Goal: Task Accomplishment & Management: Manage account settings

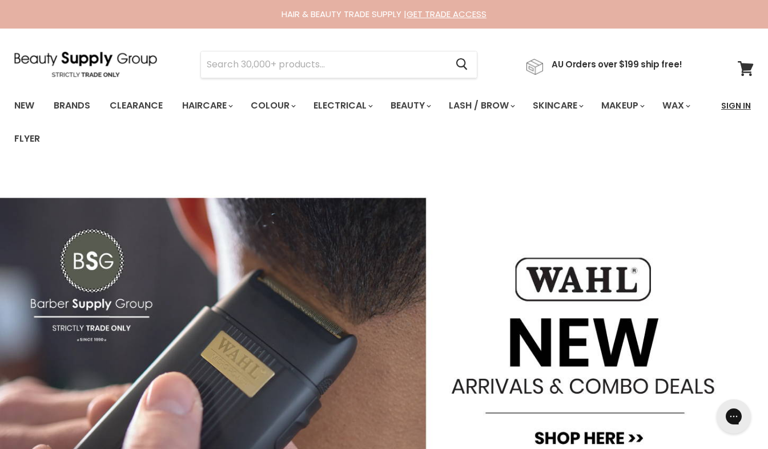
click at [729, 101] on link "Sign In" at bounding box center [736, 106] width 43 height 24
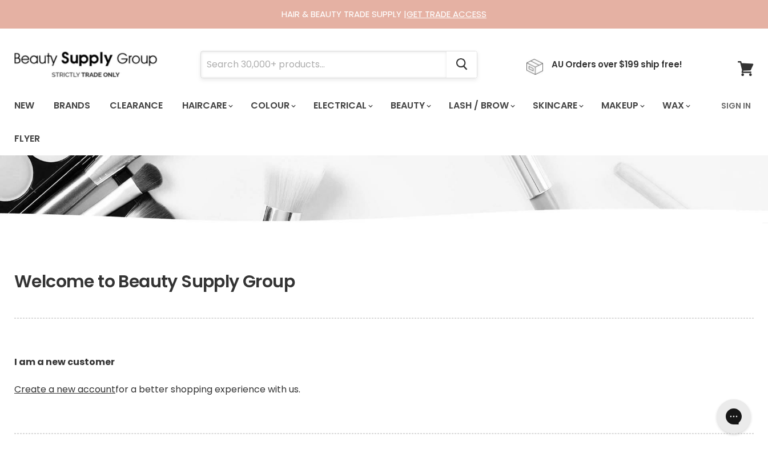
click at [264, 65] on input "Search" at bounding box center [324, 64] width 246 height 26
click at [729, 101] on link "Sign In" at bounding box center [736, 106] width 43 height 24
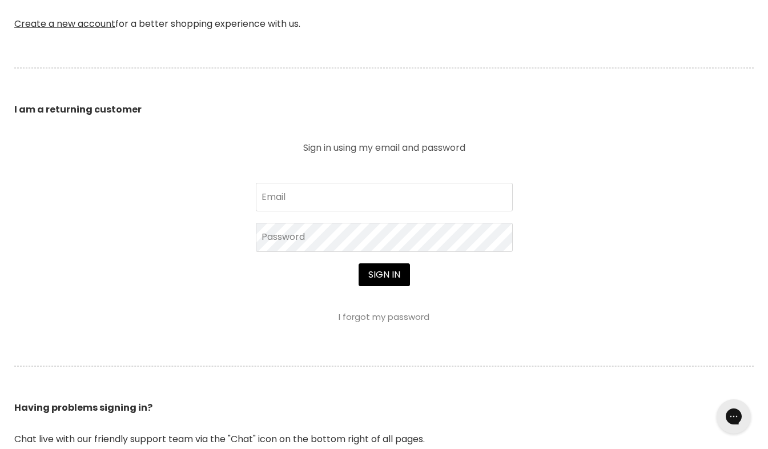
scroll to position [476, 0]
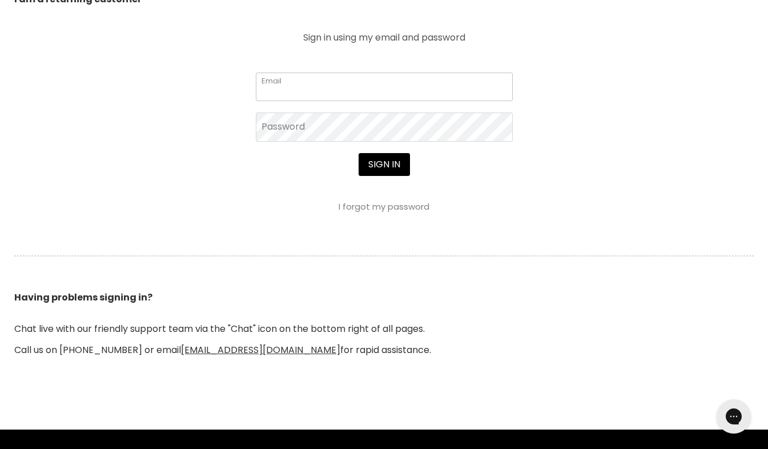
click at [335, 82] on input "Email" at bounding box center [384, 87] width 257 height 29
type input "[EMAIL_ADDRESS][DOMAIN_NAME]"
click at [359, 153] on button "Sign in" at bounding box center [384, 164] width 51 height 23
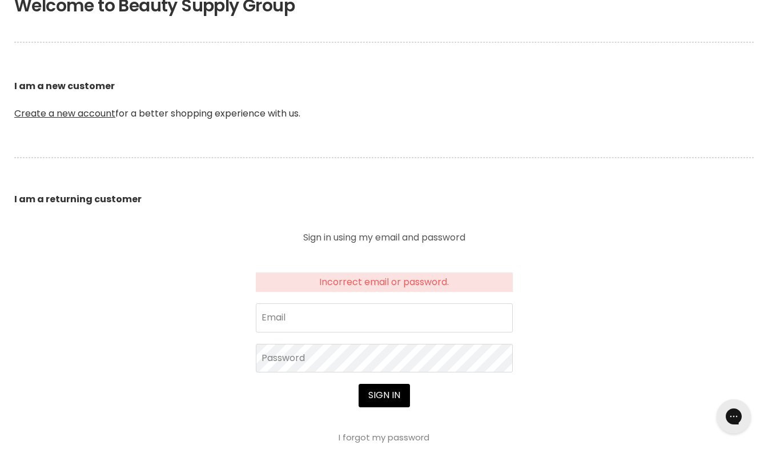
scroll to position [286, 0]
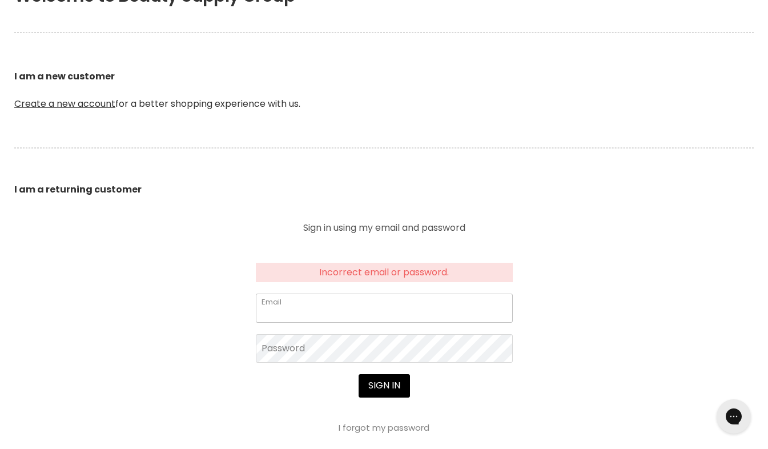
click at [354, 312] on input "Email" at bounding box center [384, 308] width 257 height 29
type input "[EMAIL_ADDRESS][DOMAIN_NAME]"
click at [359, 374] on button "Sign in" at bounding box center [384, 385] width 51 height 23
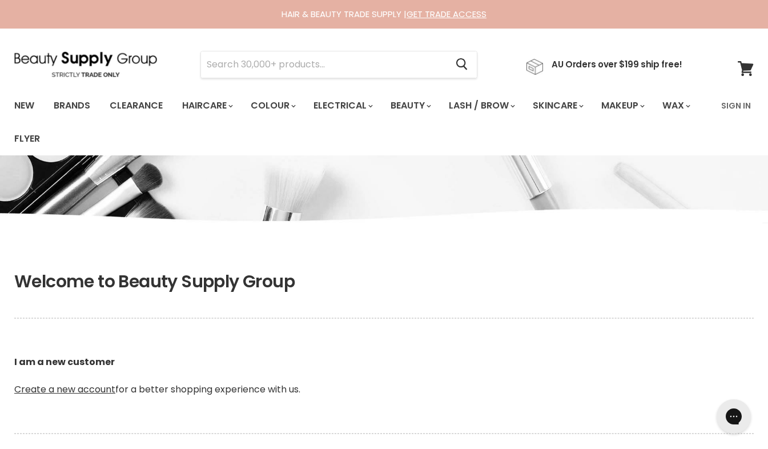
scroll to position [380, 0]
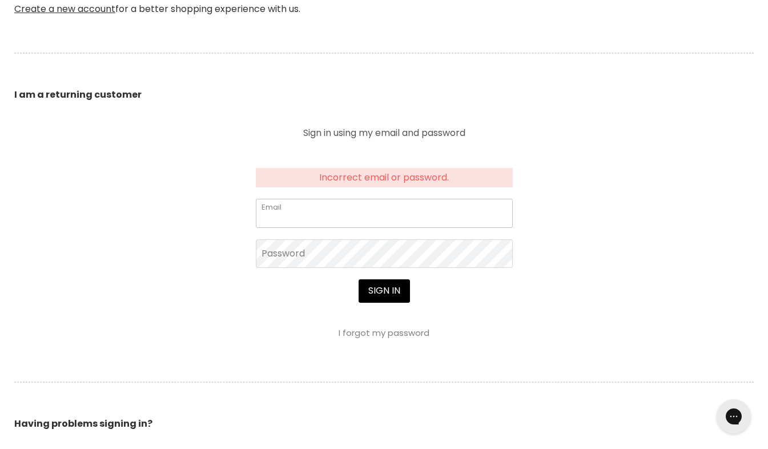
click at [431, 210] on input "Email" at bounding box center [384, 213] width 257 height 29
type input "bec90_@hotmail.com"
click at [359, 279] on button "Sign in" at bounding box center [384, 290] width 51 height 23
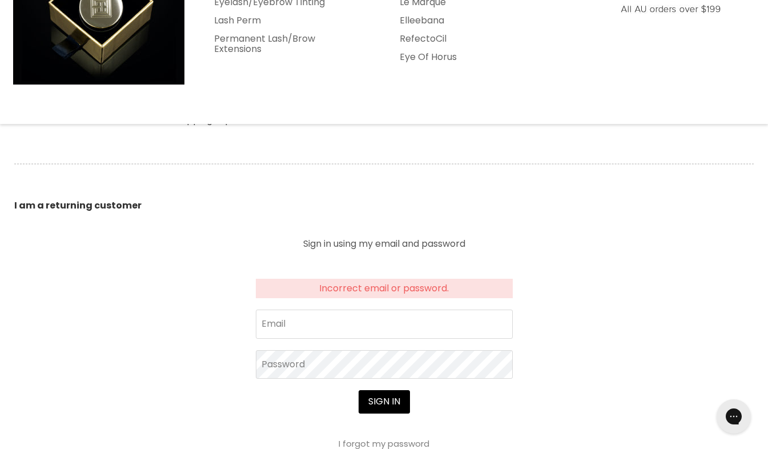
scroll to position [286, 0]
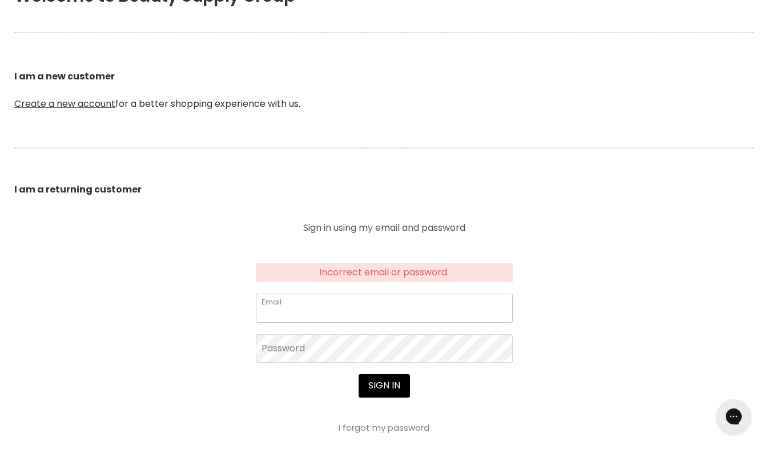
click at [338, 309] on input "Email" at bounding box center [384, 308] width 257 height 29
type input "bec90_@hotmail.com"
click at [359, 374] on button "Sign in" at bounding box center [384, 385] width 51 height 23
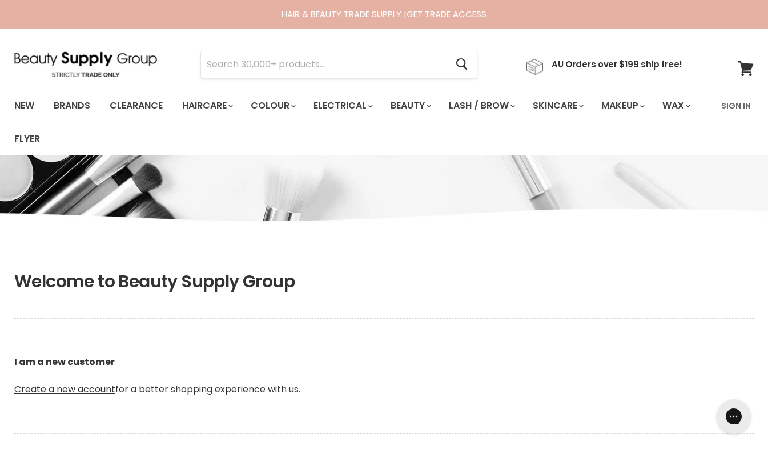
scroll to position [286, 0]
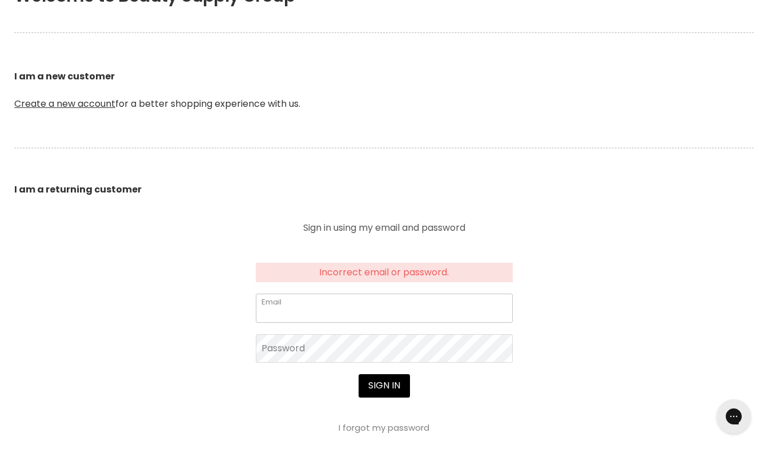
click at [306, 312] on input "Email" at bounding box center [384, 308] width 257 height 29
type input "bec90_@hotmail.com"
click at [359, 374] on button "Sign in" at bounding box center [384, 385] width 51 height 23
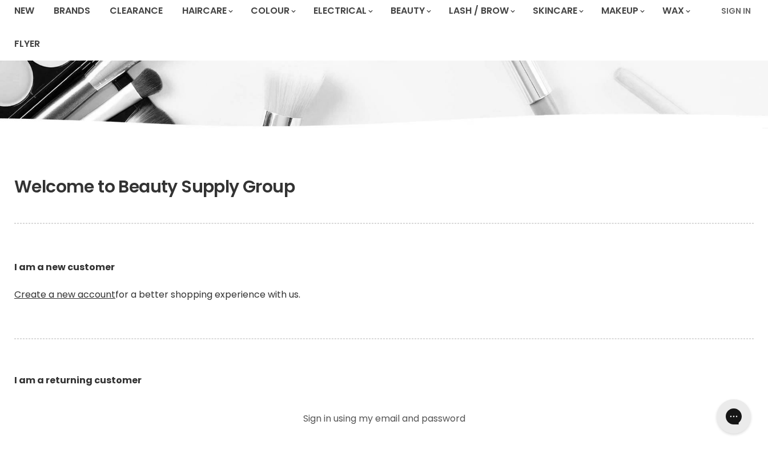
scroll to position [286, 0]
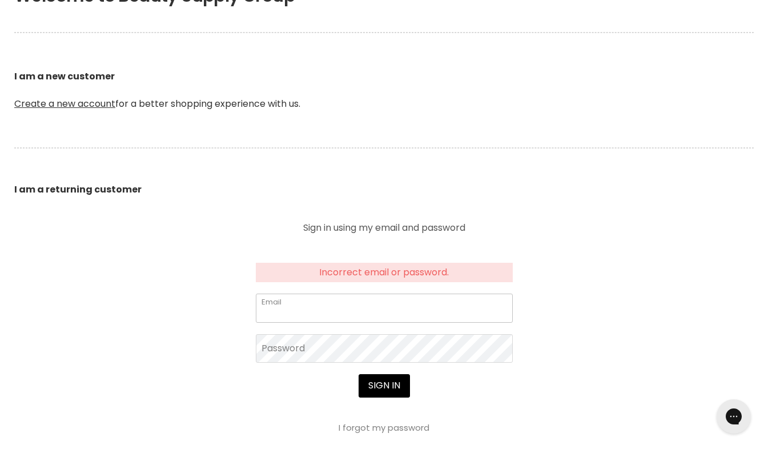
click at [338, 319] on input "Email" at bounding box center [384, 308] width 257 height 29
type input "[EMAIL_ADDRESS][DOMAIN_NAME]"
click at [359, 374] on button "Sign in" at bounding box center [384, 385] width 51 height 23
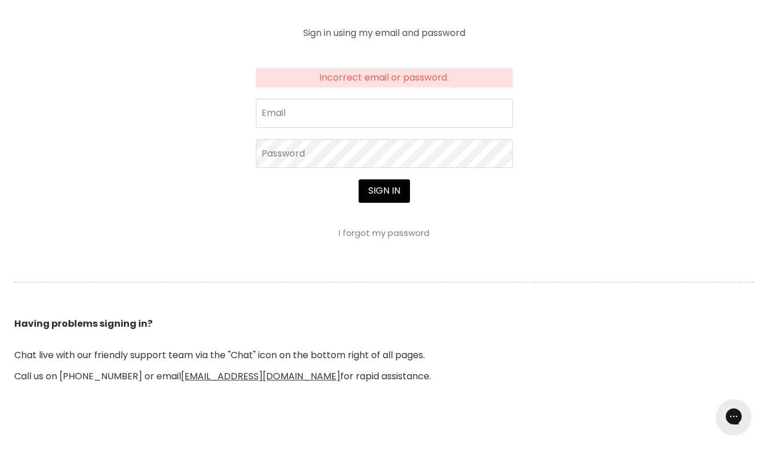
scroll to position [476, 0]
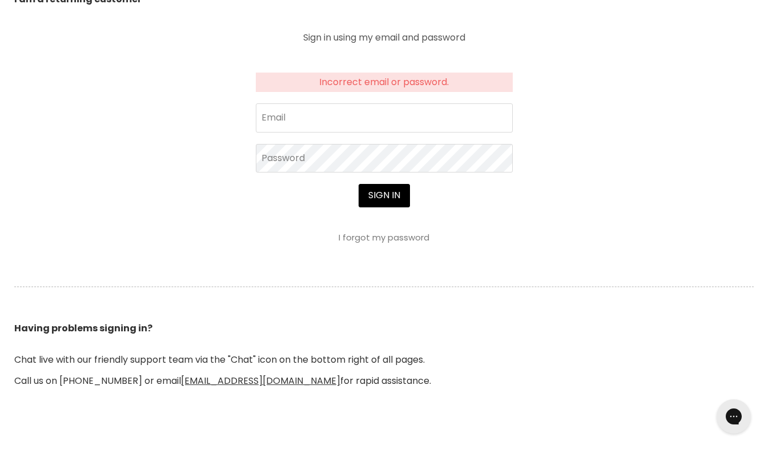
click at [408, 239] on link "I forgot my password" at bounding box center [384, 237] width 91 height 12
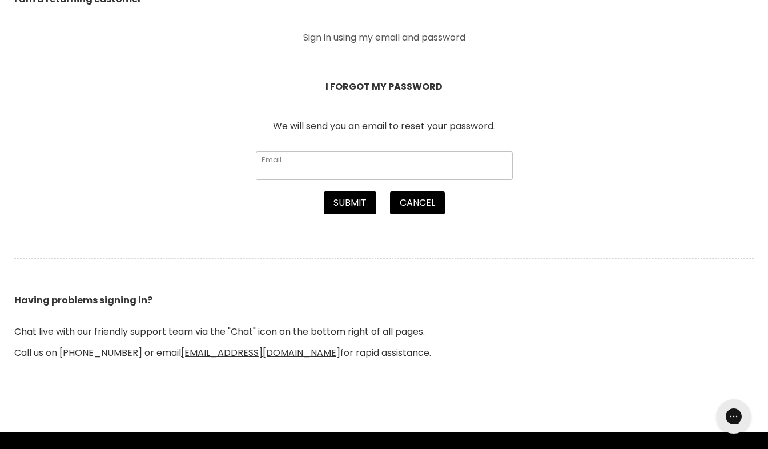
click at [268, 161] on input "Email" at bounding box center [384, 165] width 257 height 29
type input "[EMAIL_ADDRESS][DOMAIN_NAME]"
click at [353, 202] on button "Submit" at bounding box center [350, 202] width 53 height 23
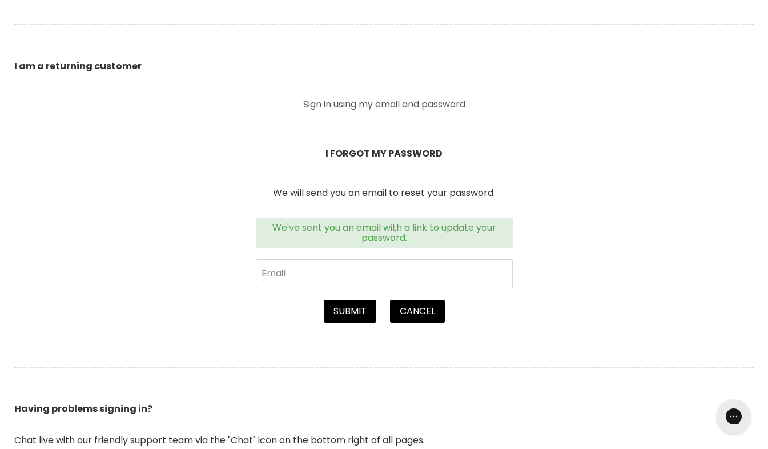
scroll to position [476, 0]
